Goal: Task Accomplishment & Management: Manage account settings

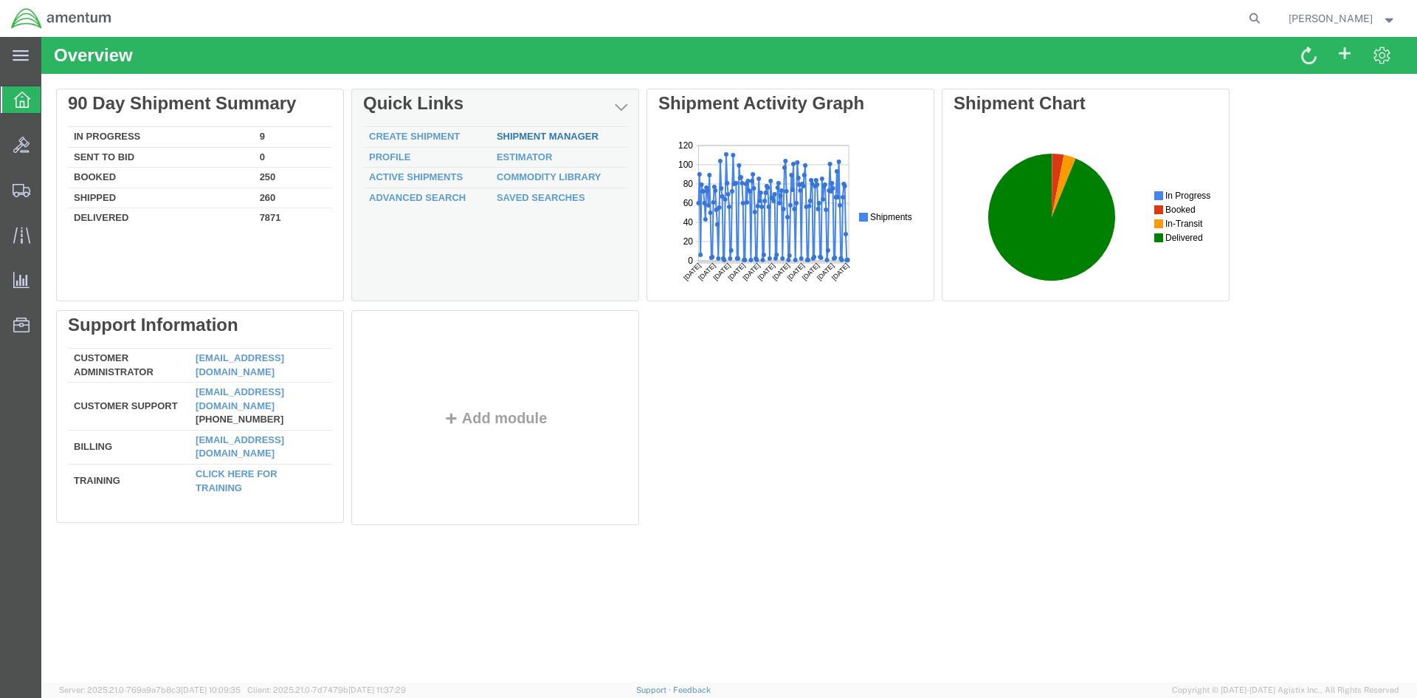
click at [548, 137] on link "Shipment Manager" at bounding box center [548, 136] width 102 height 11
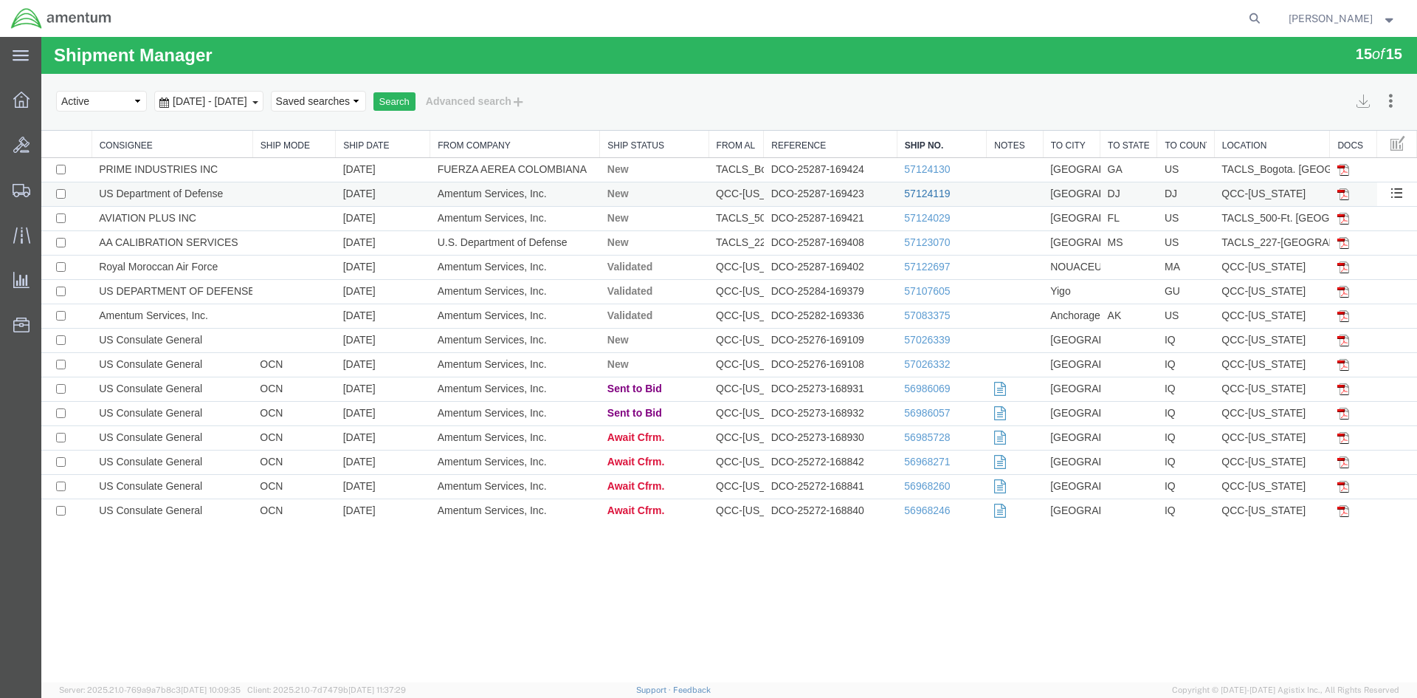
click at [921, 192] on link "57124119" at bounding box center [927, 193] width 46 height 12
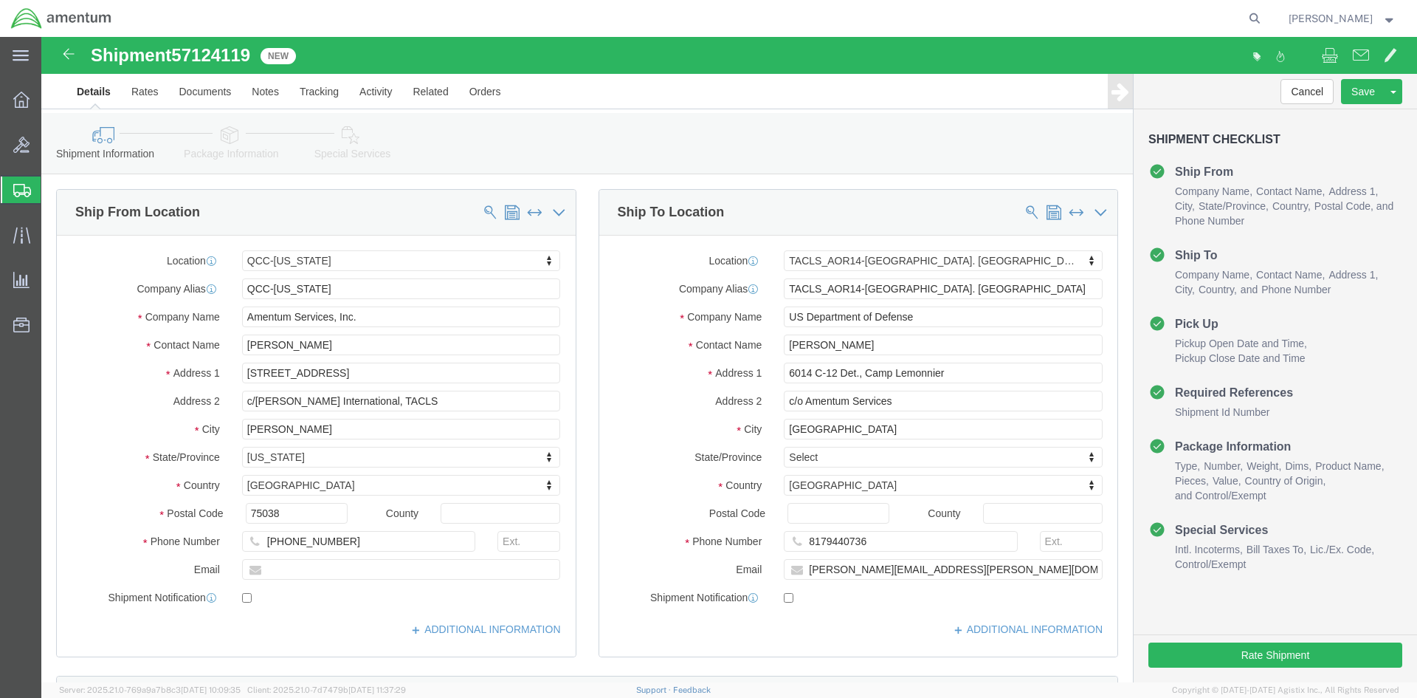
select select "42668"
select select "42739"
click icon
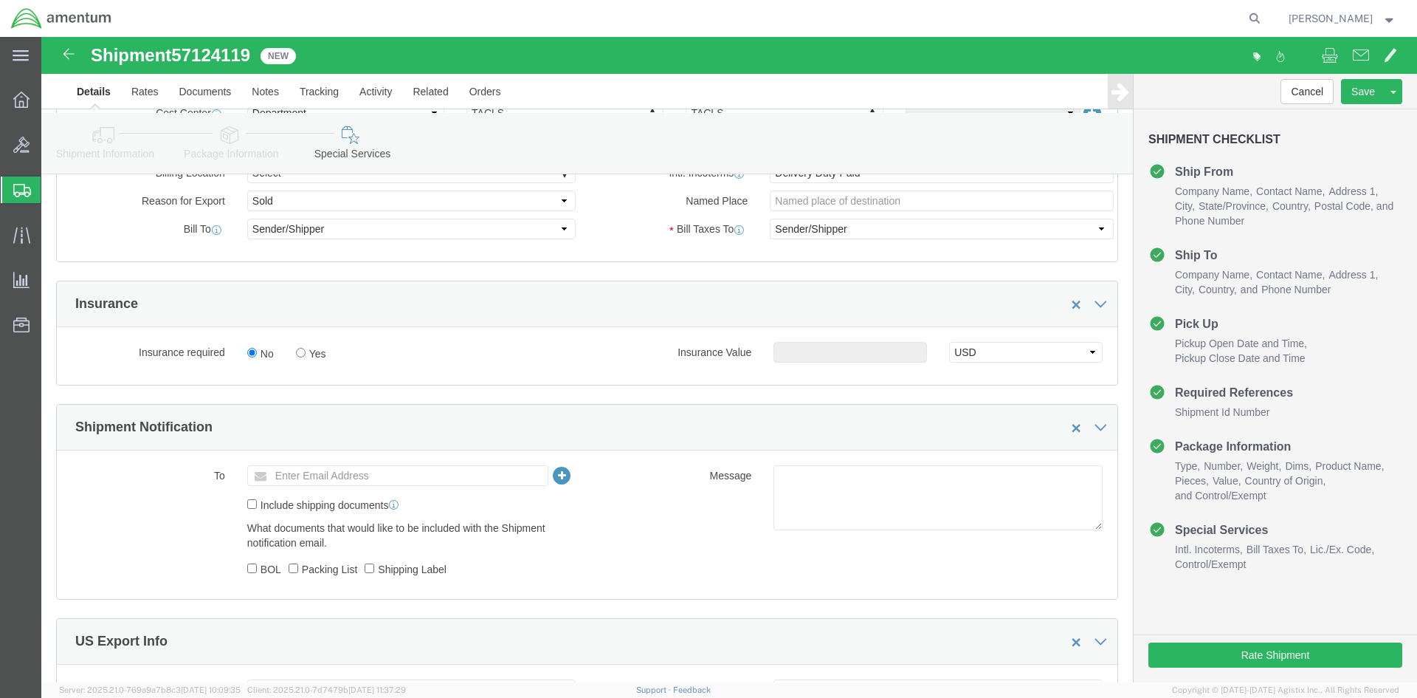
scroll to position [886, 0]
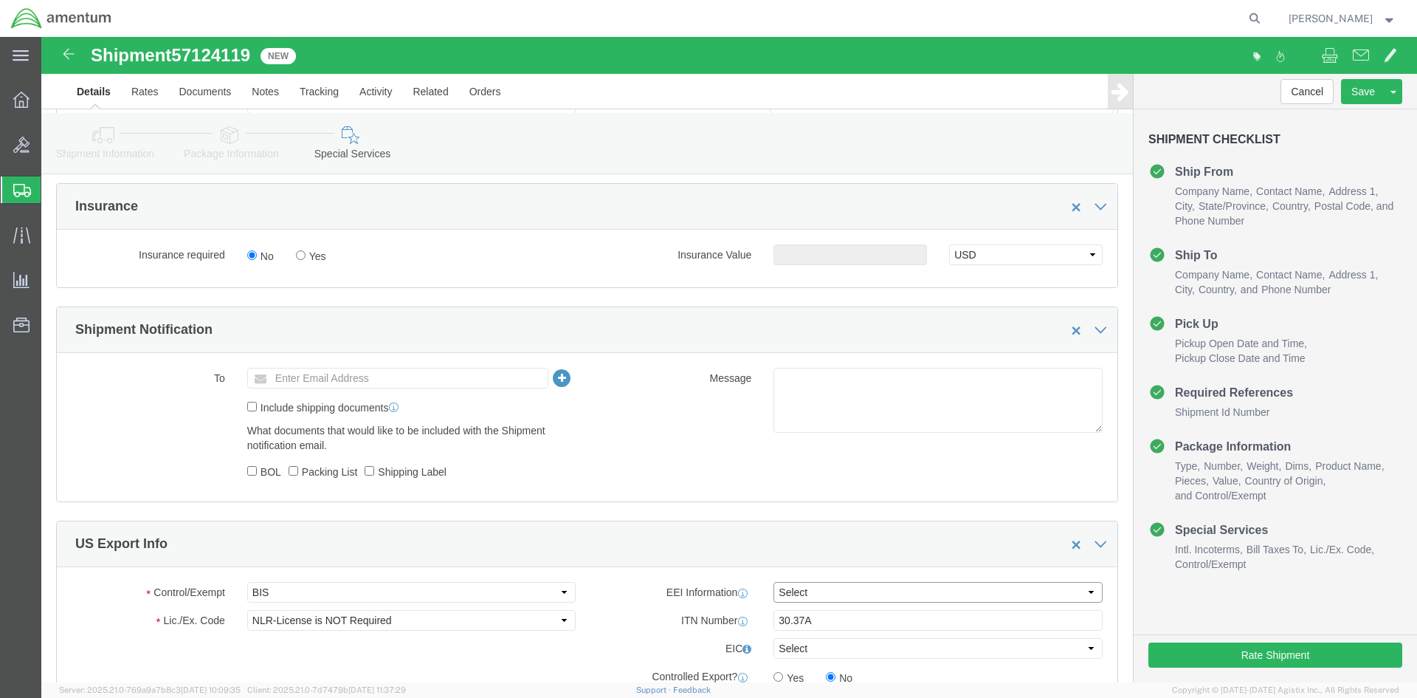
click select "Select AES-Direct EEI Carrier File EEI EEI Exempt"
select select "EXEM"
click select "Select AES-Direct EEI Carrier File EEI EEI Exempt"
drag, startPoint x: 771, startPoint y: 584, endPoint x: 720, endPoint y: 577, distance: 50.6
click div "30.37A"
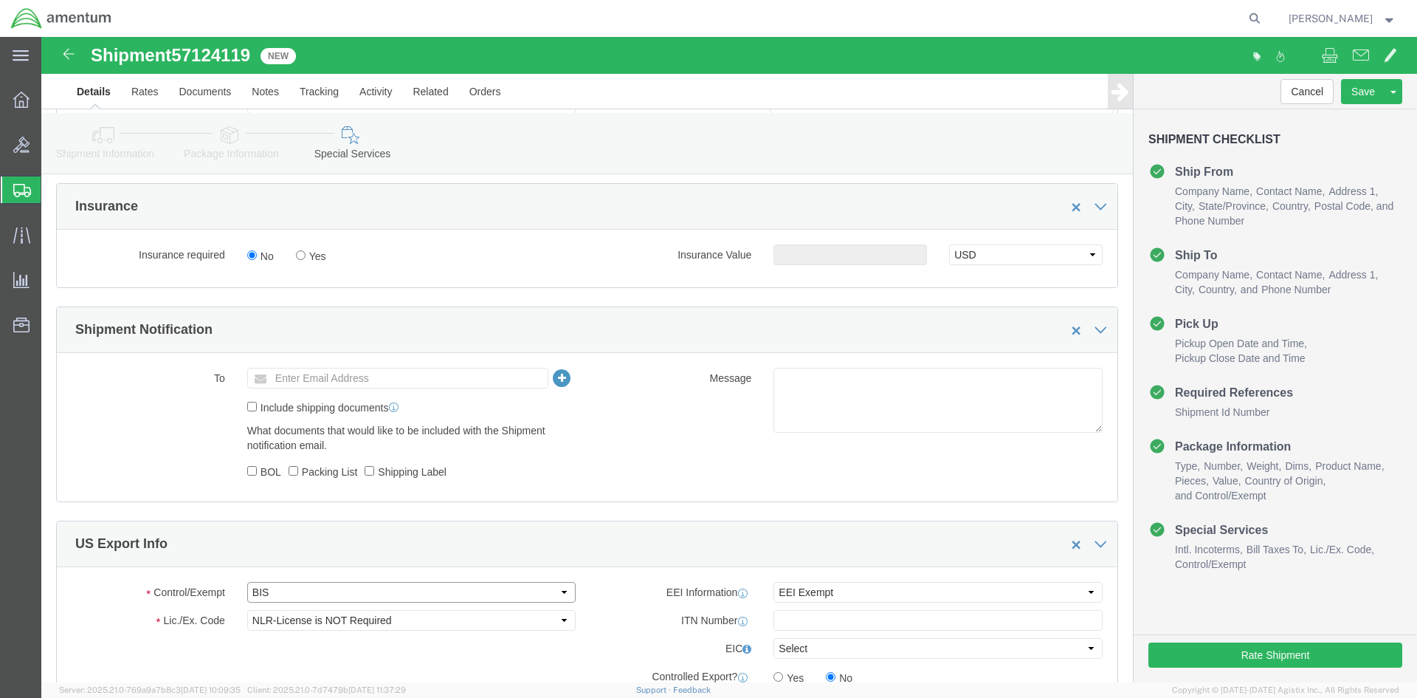
click select "Select ATF BIS DEA EPA FDA FTR ITAR OFAC Other (OPA)"
select select "FTR"
click select "Select ATF BIS DEA EPA FDA FTR ITAR OFAC Other (OPA)"
click select "Select 30.2(d)(2) 30.36 30.37(a) 30.37(f) 30.37(g) 30.37(h) 30.37(i) 30.37(j) 3…"
select select "30.37(a)"
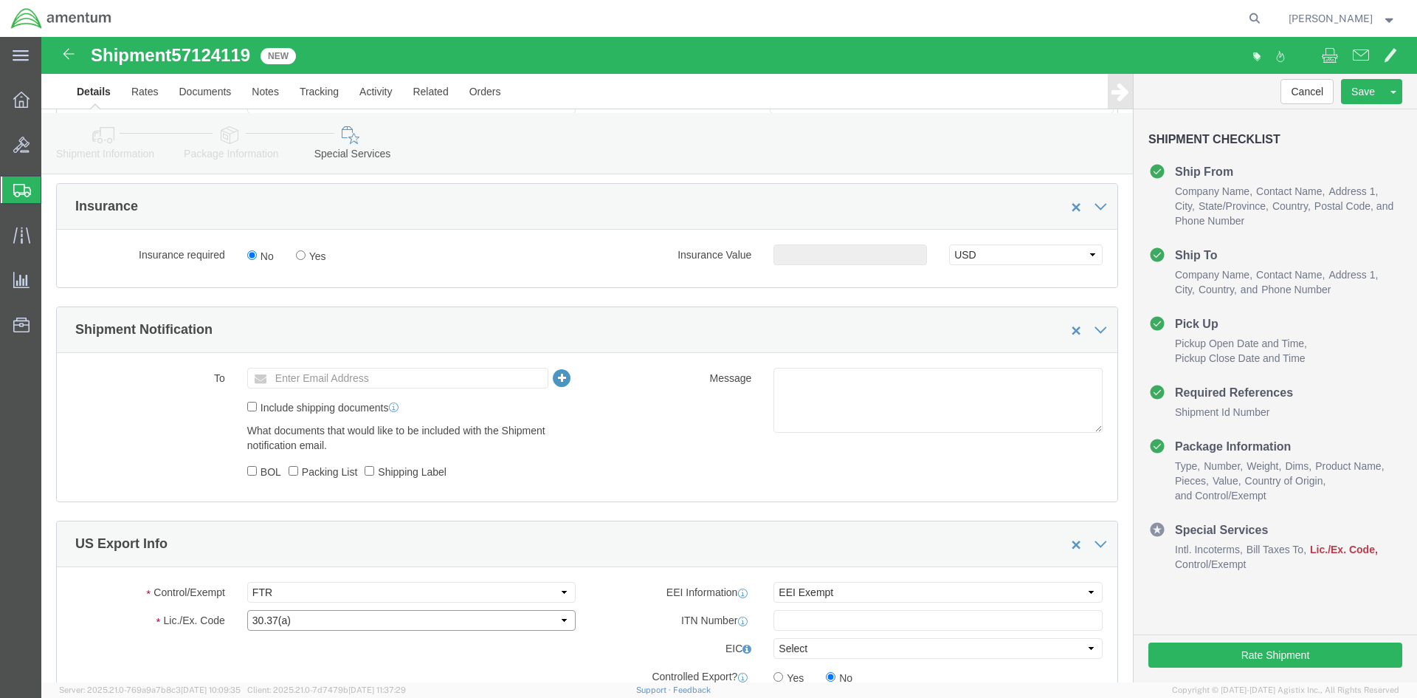
click select "Select 30.2(d)(2) 30.36 30.37(a) 30.37(f) 30.37(g) 30.37(h) 30.37(i) 30.37(j) 3…"
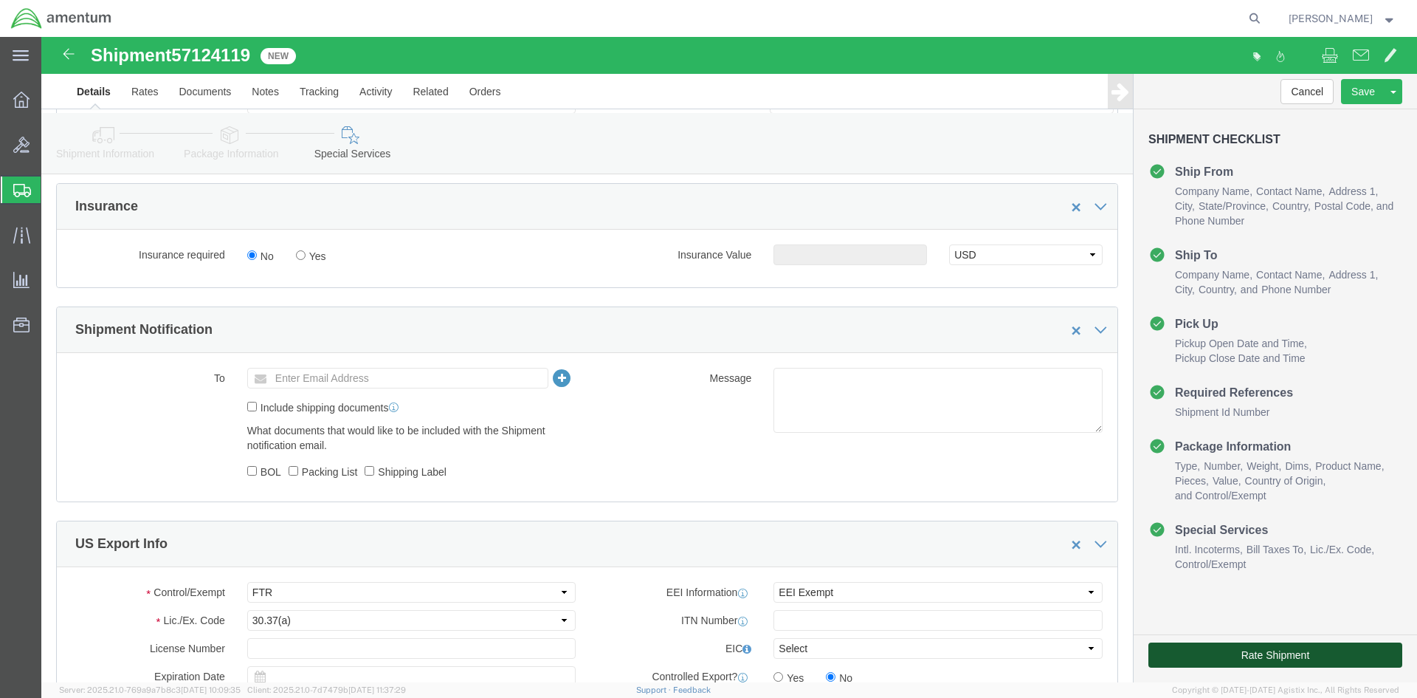
click button "Rate Shipment"
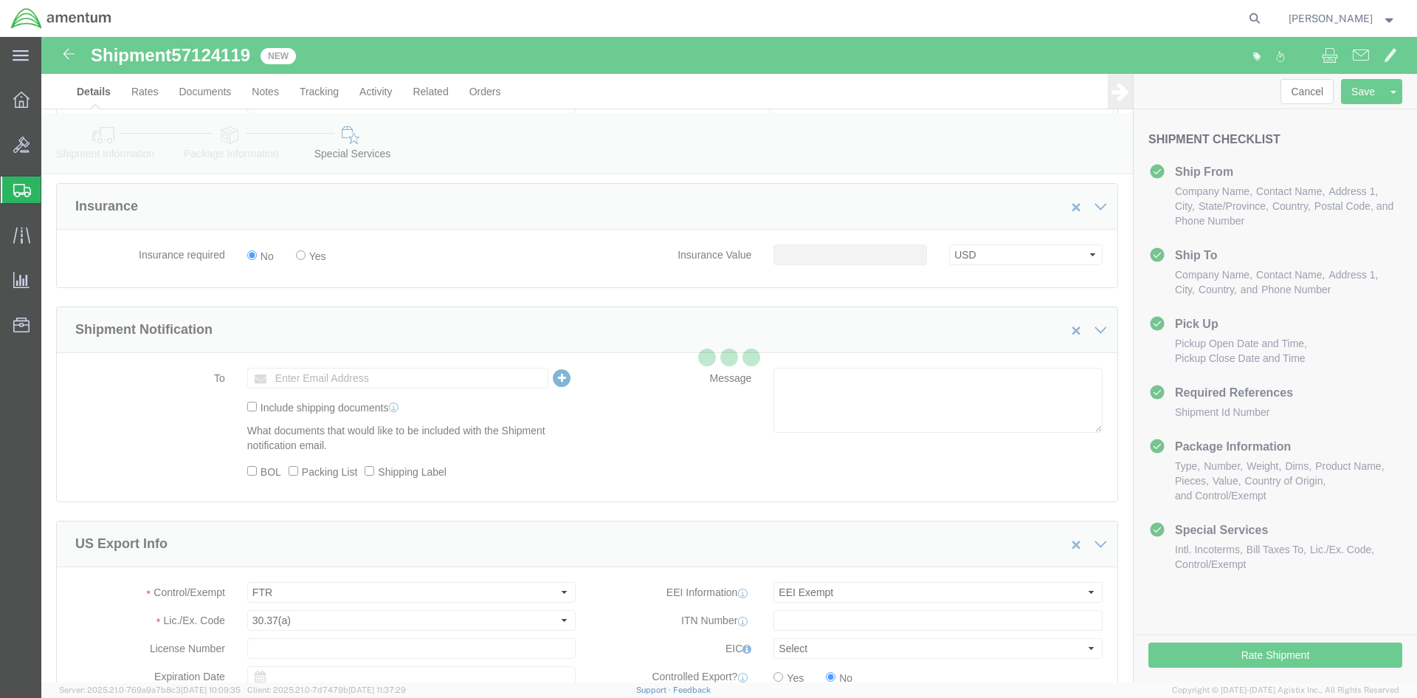
scroll to position [0, 0]
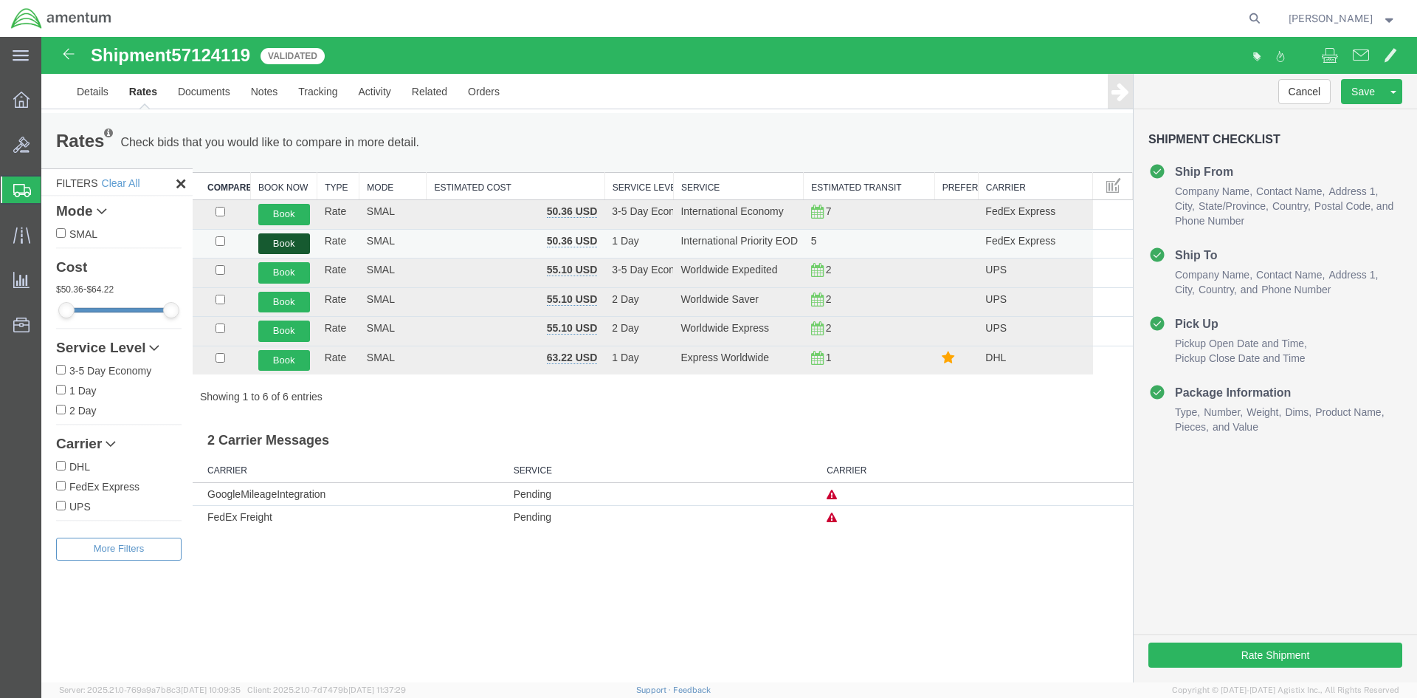
click at [290, 242] on button "Book" at bounding box center [284, 243] width 52 height 21
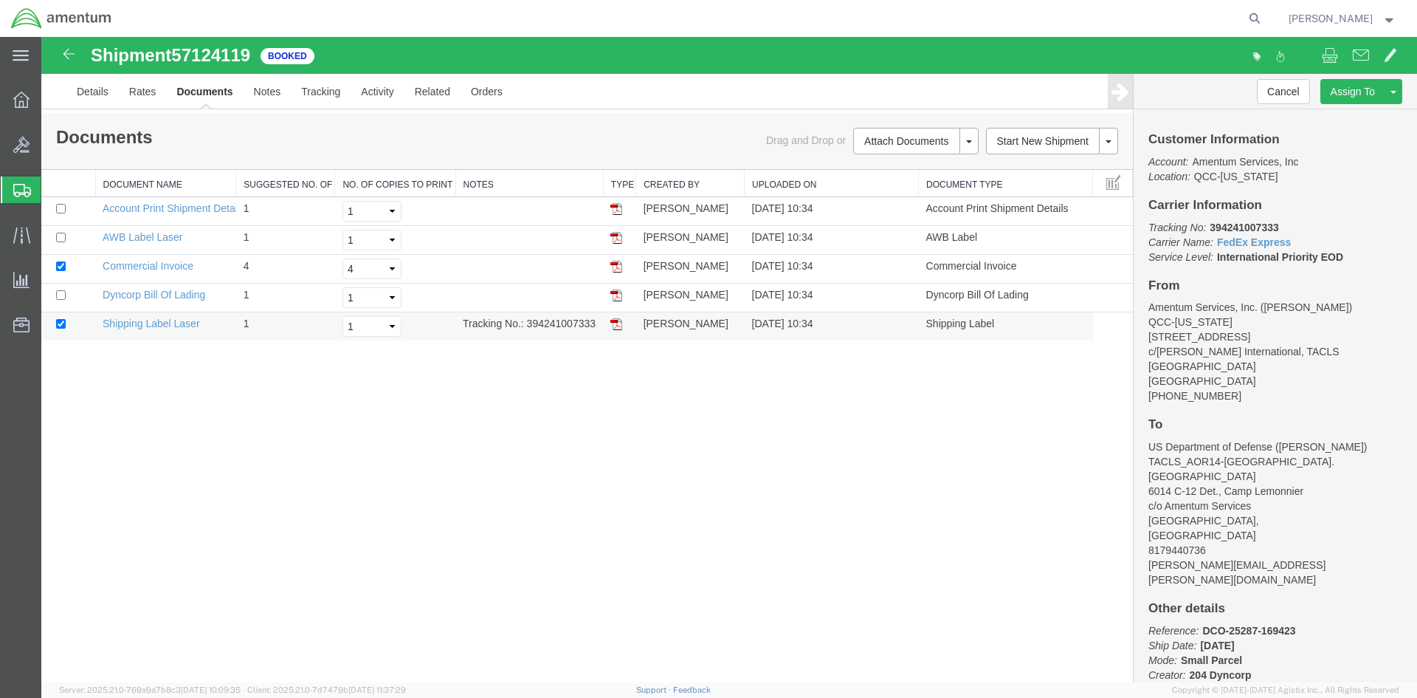
click at [614, 322] on img at bounding box center [616, 324] width 12 height 12
click at [621, 237] on img at bounding box center [616, 238] width 12 height 12
click at [17, 100] on icon at bounding box center [21, 100] width 16 height 16
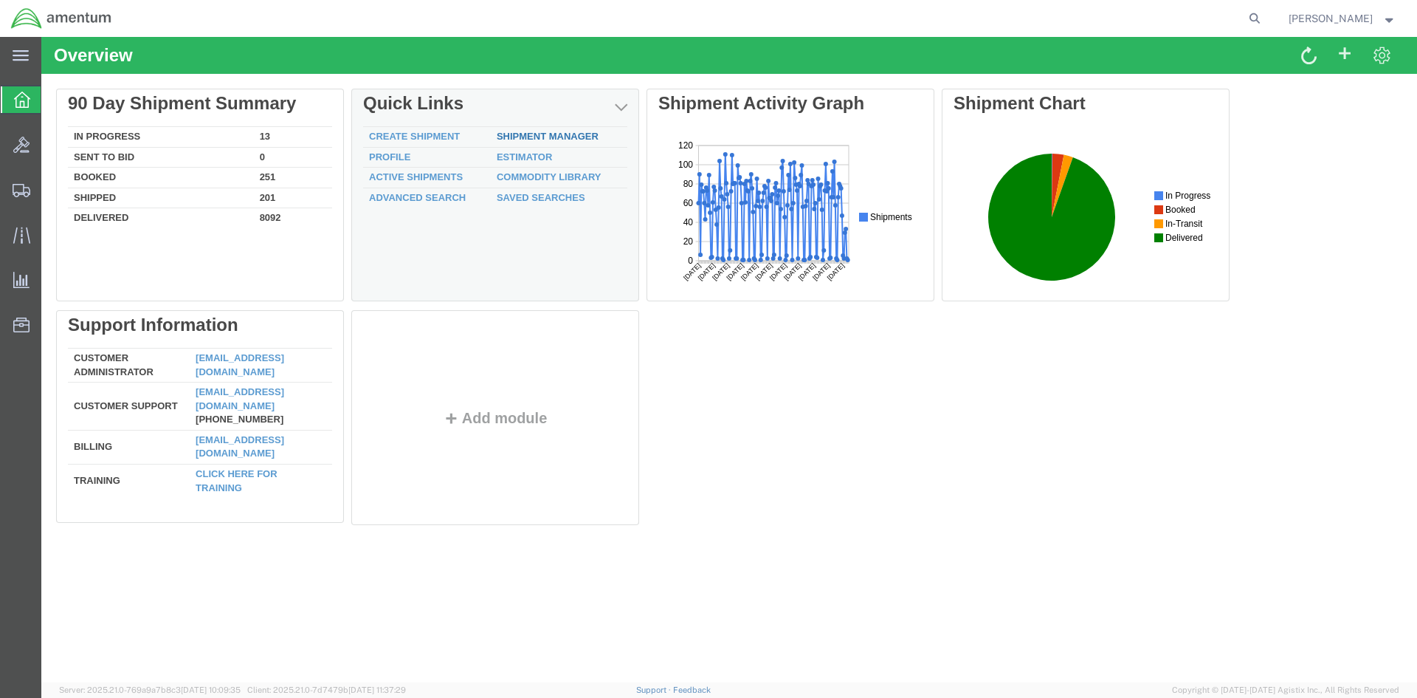
click at [564, 141] on div "Delete 90 Day Shipment Summary In Progress 13 Sent To Bid 0 Booked 251 Shipped …" at bounding box center [729, 310] width 1346 height 443
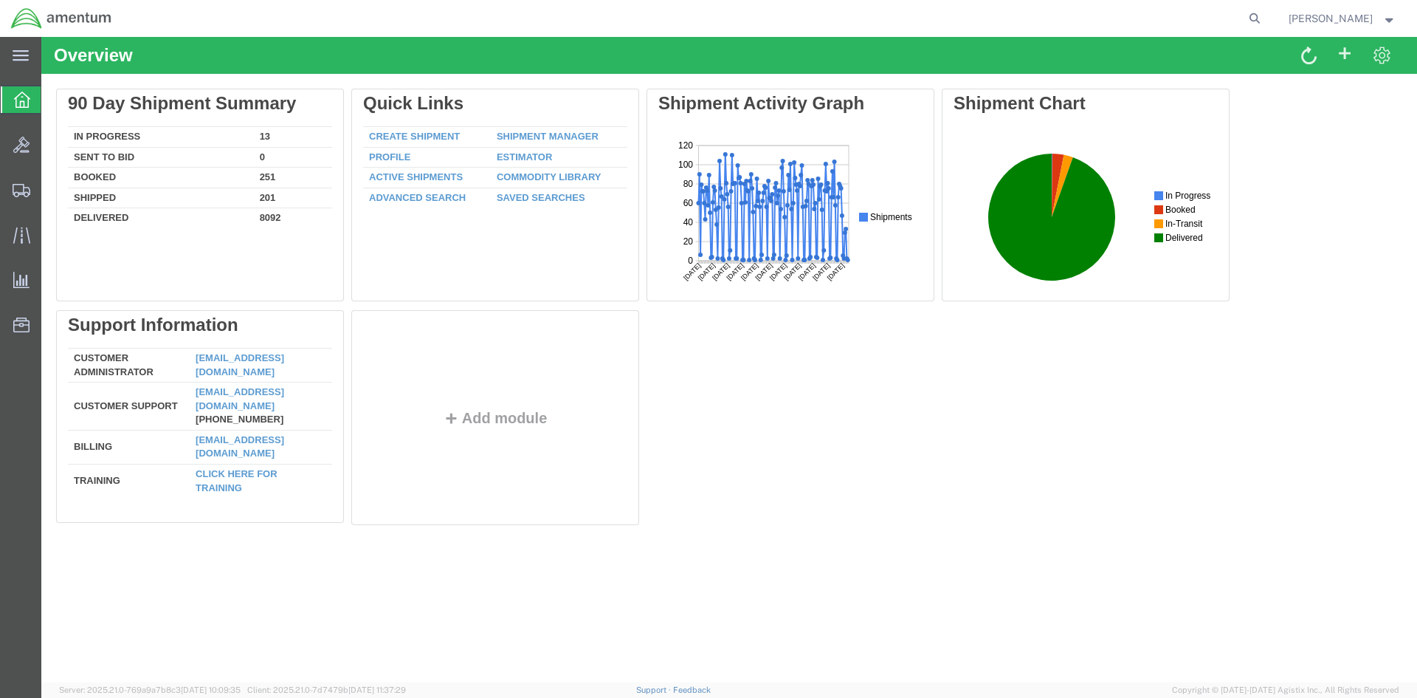
click at [564, 137] on link "Shipment Manager" at bounding box center [548, 136] width 102 height 11
